Goal: Navigation & Orientation: Find specific page/section

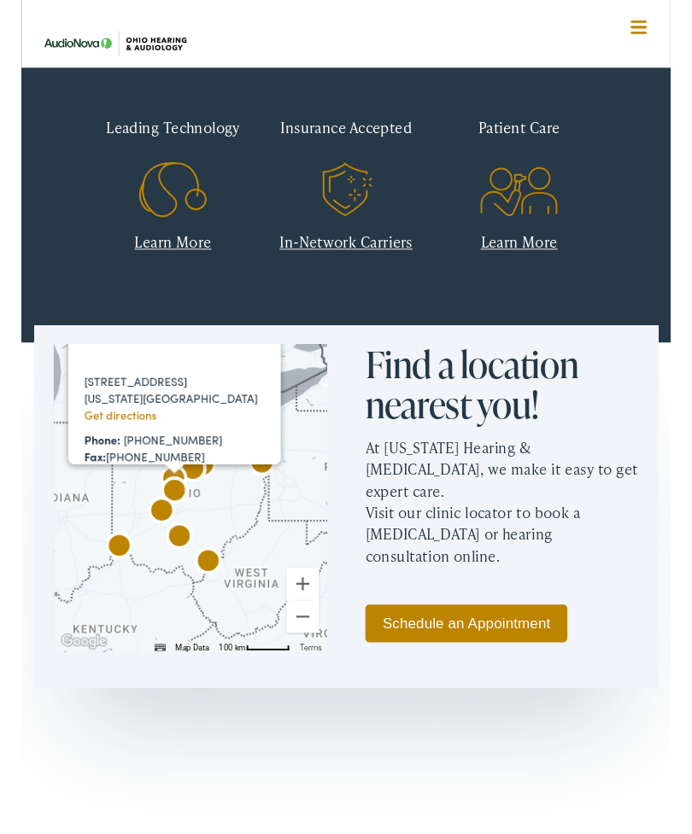
scroll to position [602, 0]
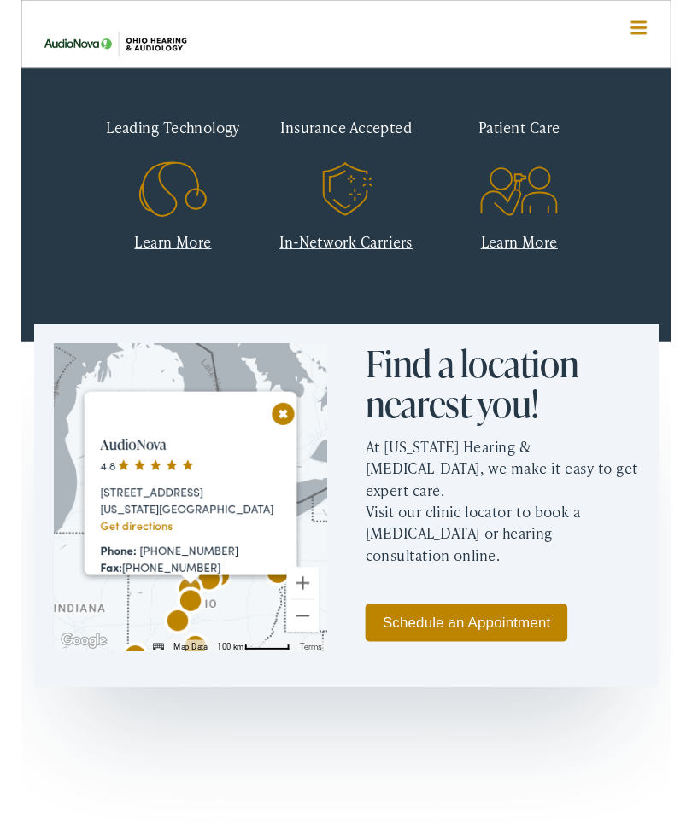
click at [284, 426] on button "Close" at bounding box center [269, 441] width 30 height 30
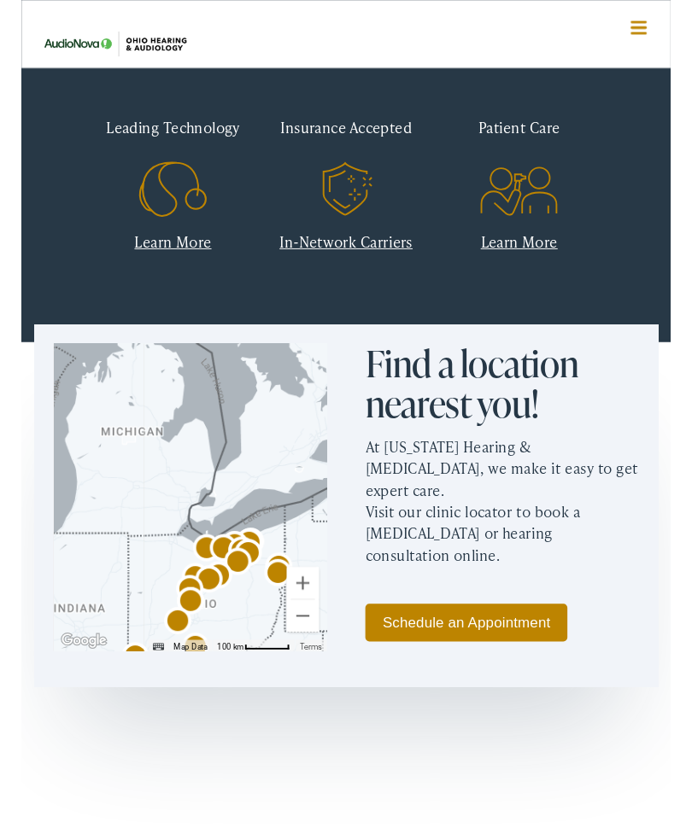
click at [299, 366] on div at bounding box center [179, 530] width 291 height 328
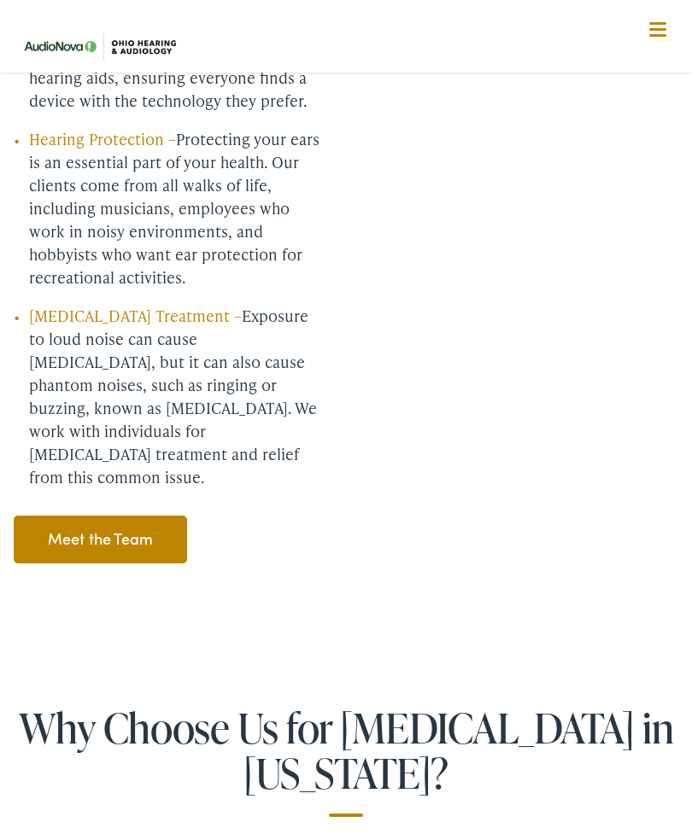
scroll to position [2518, 0]
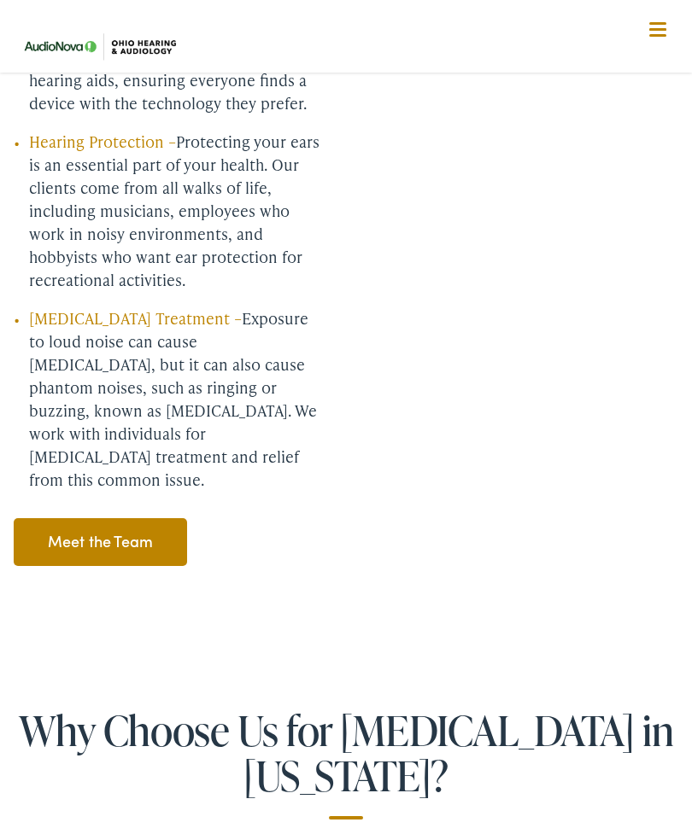
click at [138, 518] on link "Meet the Team" at bounding box center [100, 542] width 173 height 48
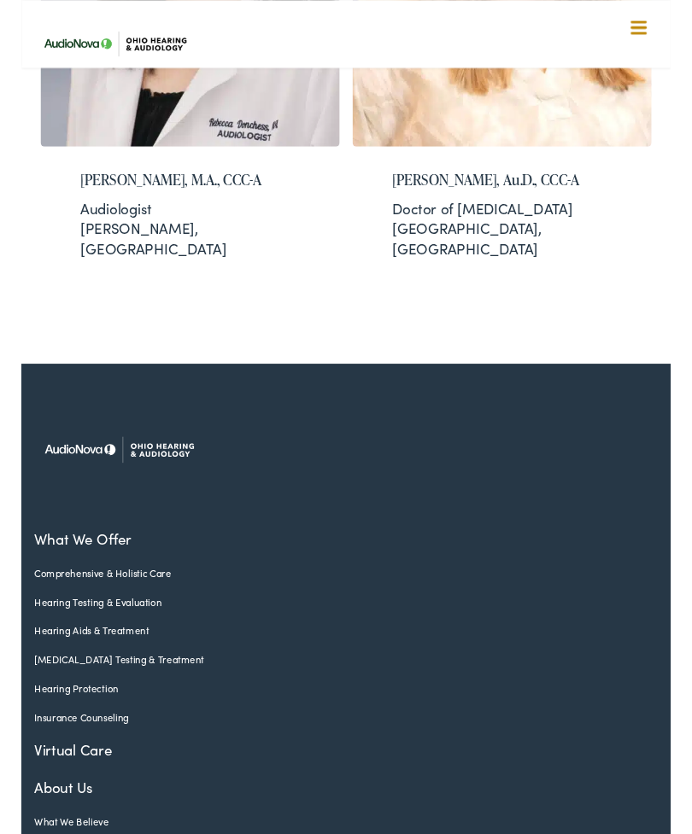
scroll to position [5828, 0]
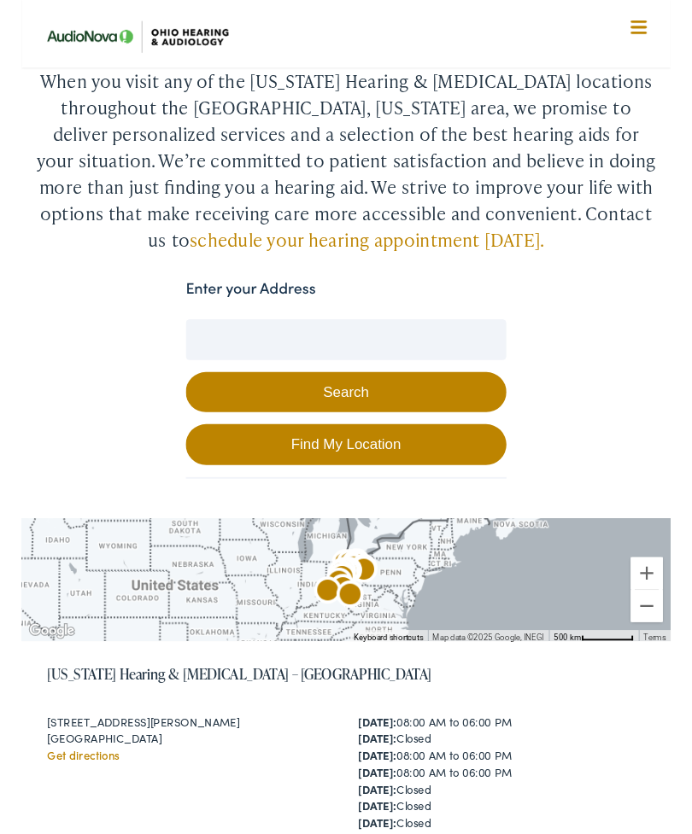
scroll to position [244, 0]
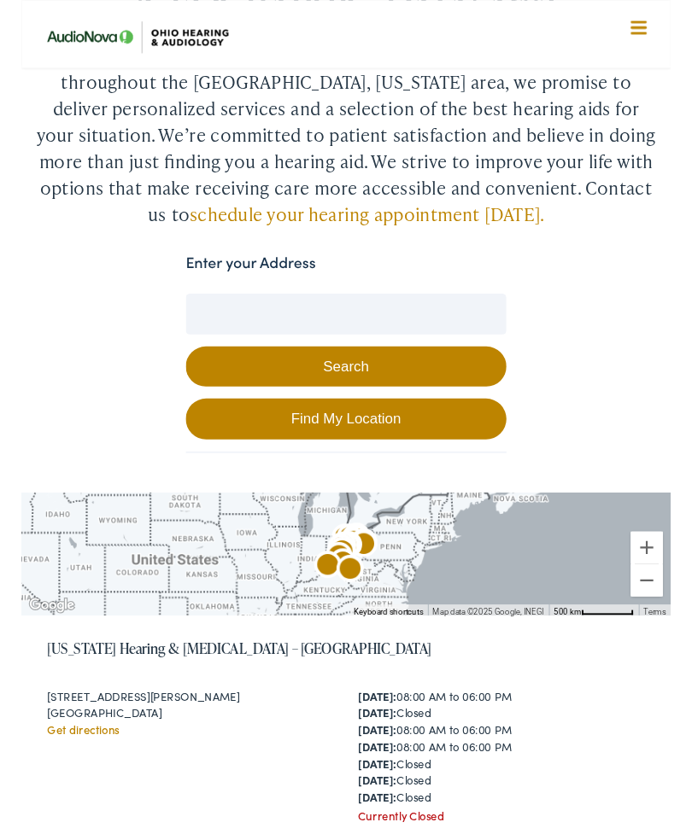
click at [407, 313] on input "Enter your Address" at bounding box center [346, 334] width 342 height 43
type input "4184 Windbud Dr."
click at [444, 369] on button "Search" at bounding box center [346, 391] width 342 height 44
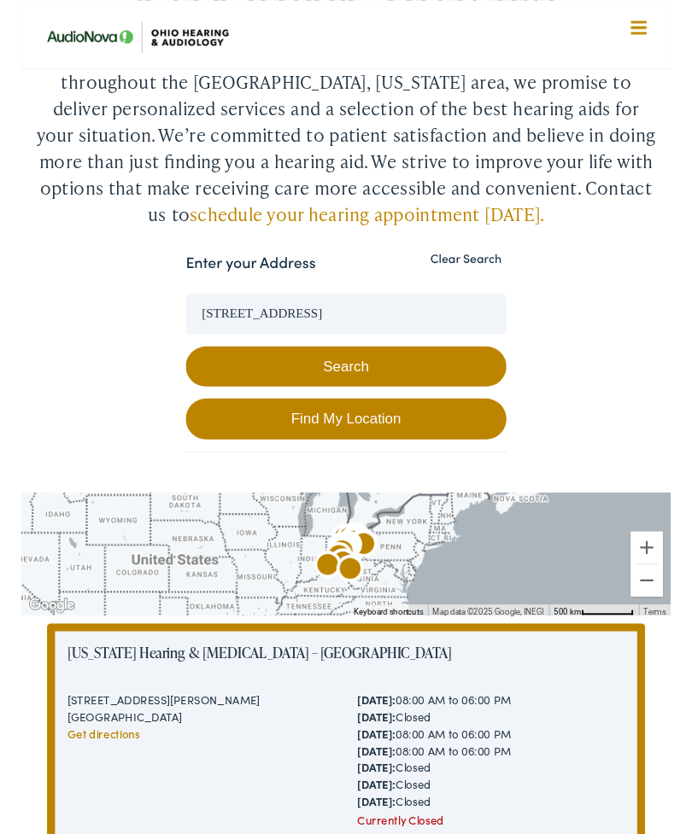
click at [689, 550] on div at bounding box center [346, 590] width 692 height 131
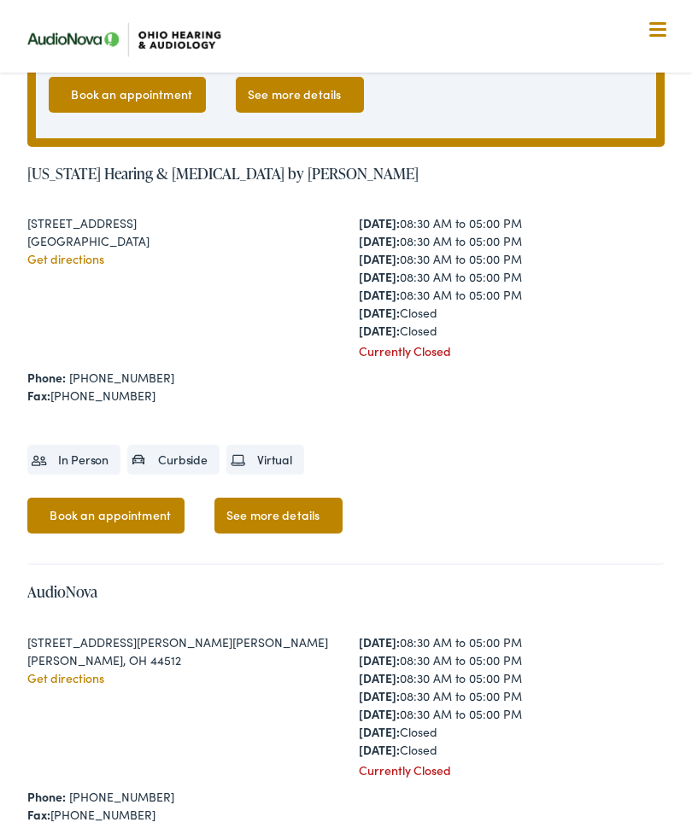
scroll to position [1164, 0]
